Goal: Task Accomplishment & Management: Use online tool/utility

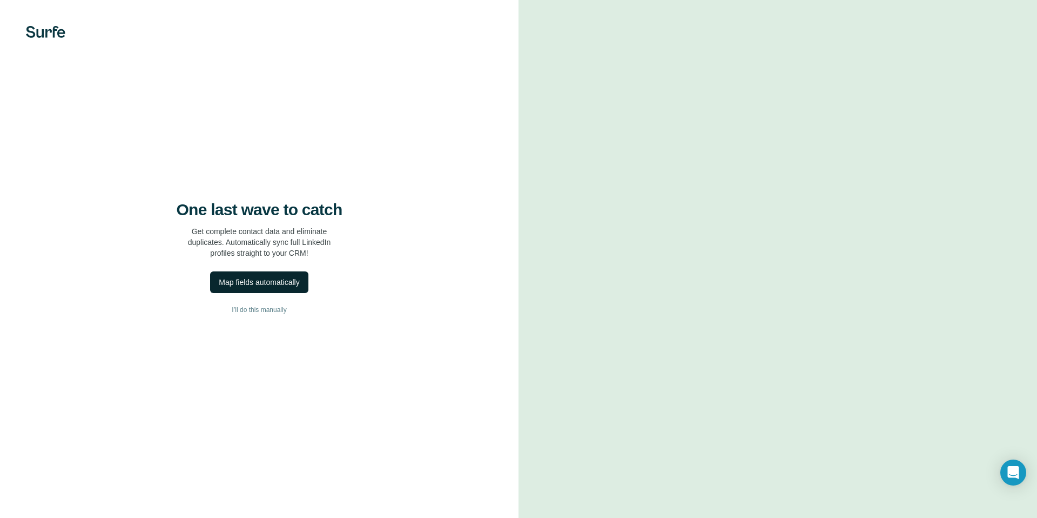
click at [260, 284] on div "Map fields automatically" at bounding box center [259, 282] width 81 height 11
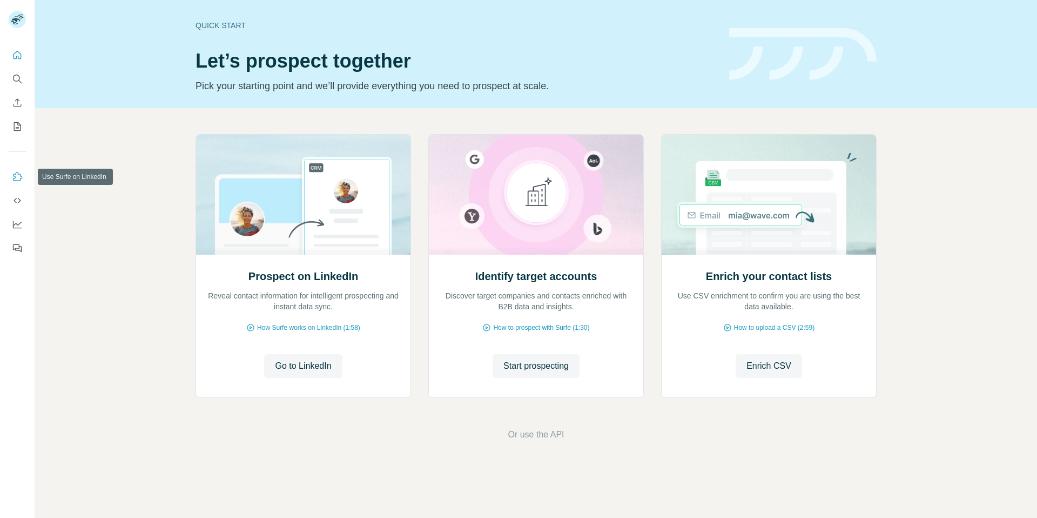
click at [12, 173] on icon "Use Surfe on LinkedIn" at bounding box center [17, 176] width 11 height 11
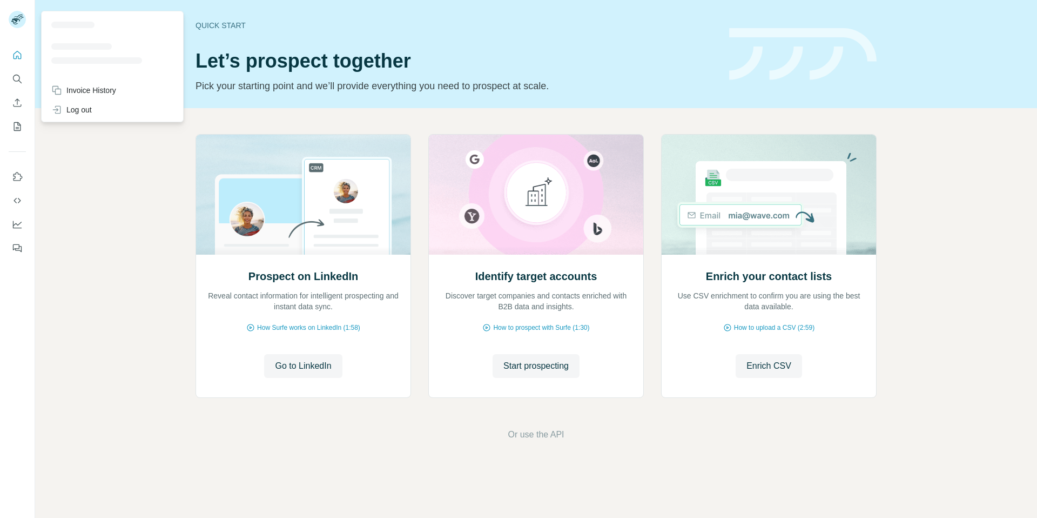
click at [18, 24] on rect at bounding box center [17, 19] width 17 height 17
click at [12, 243] on icon "Feedback" at bounding box center [17, 248] width 11 height 11
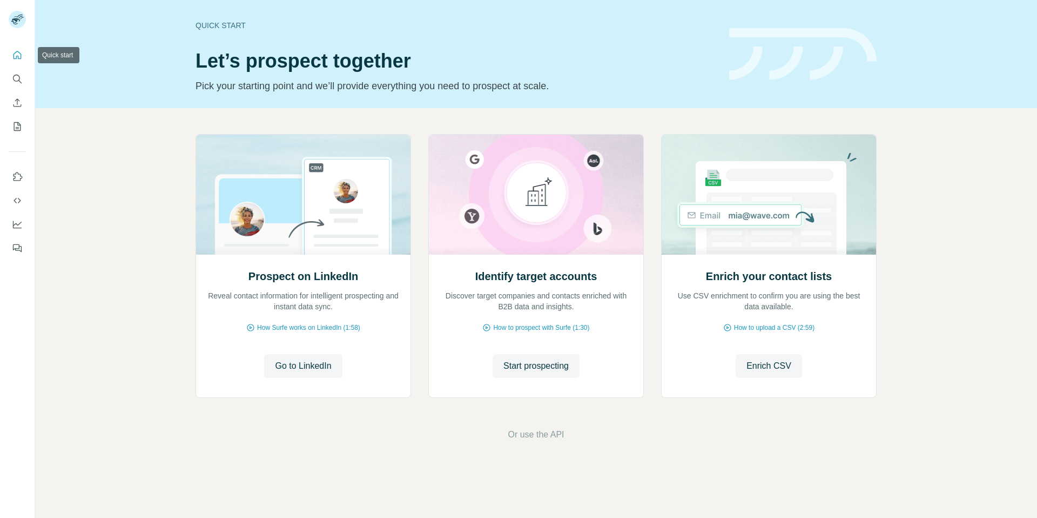
click at [22, 57] on icon "Quick start" at bounding box center [17, 55] width 11 height 11
click at [20, 82] on icon "Search" at bounding box center [19, 81] width 3 height 3
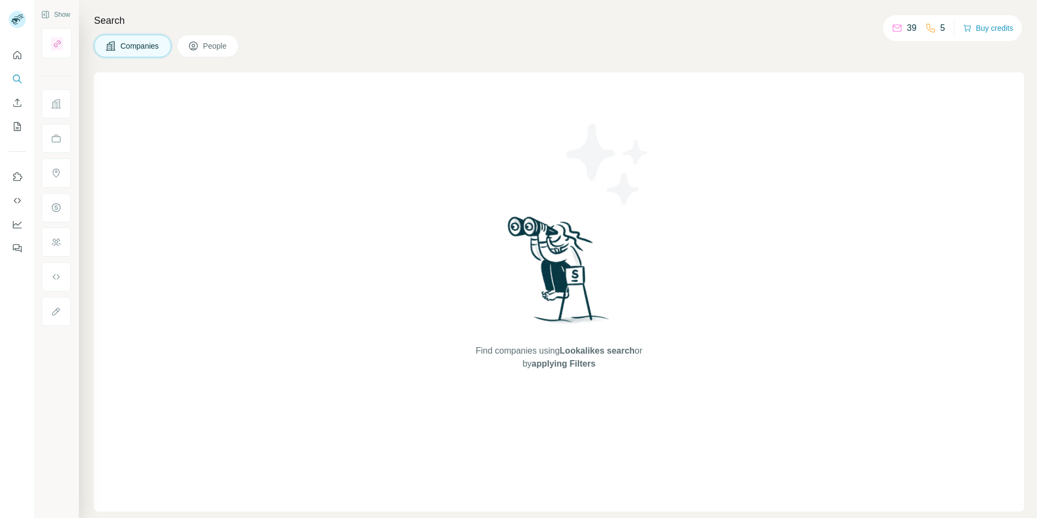
click at [222, 50] on span "People" at bounding box center [215, 46] width 25 height 11
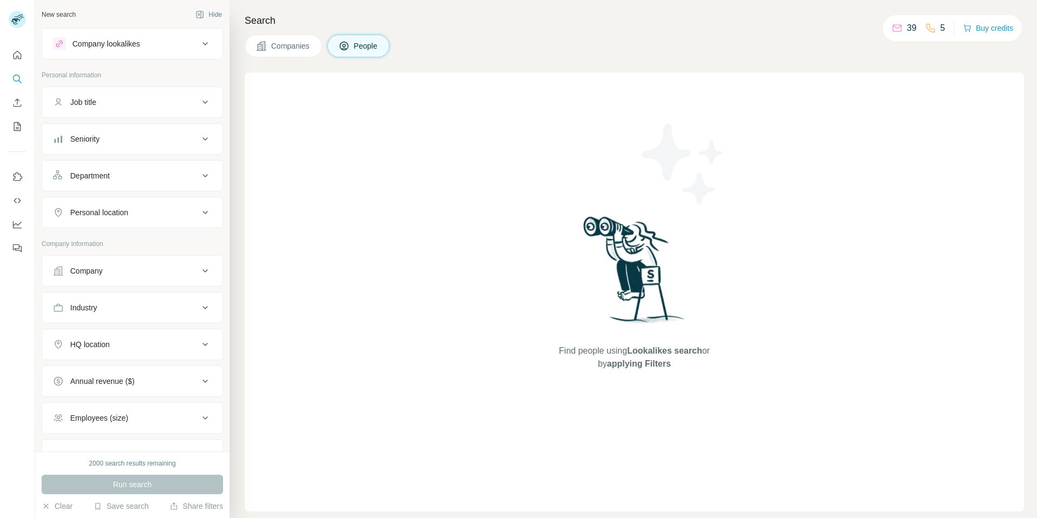
scroll to position [86, 0]
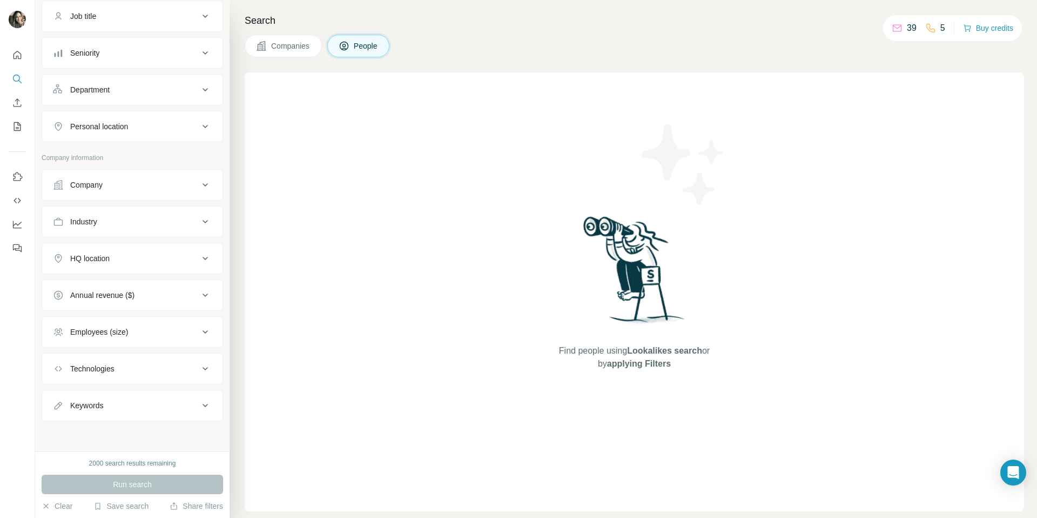
click at [773, 128] on div "Find people using Lookalikes search or by applying Filters" at bounding box center [635, 291] width 780 height 439
